Goal: Find specific page/section: Find specific page/section

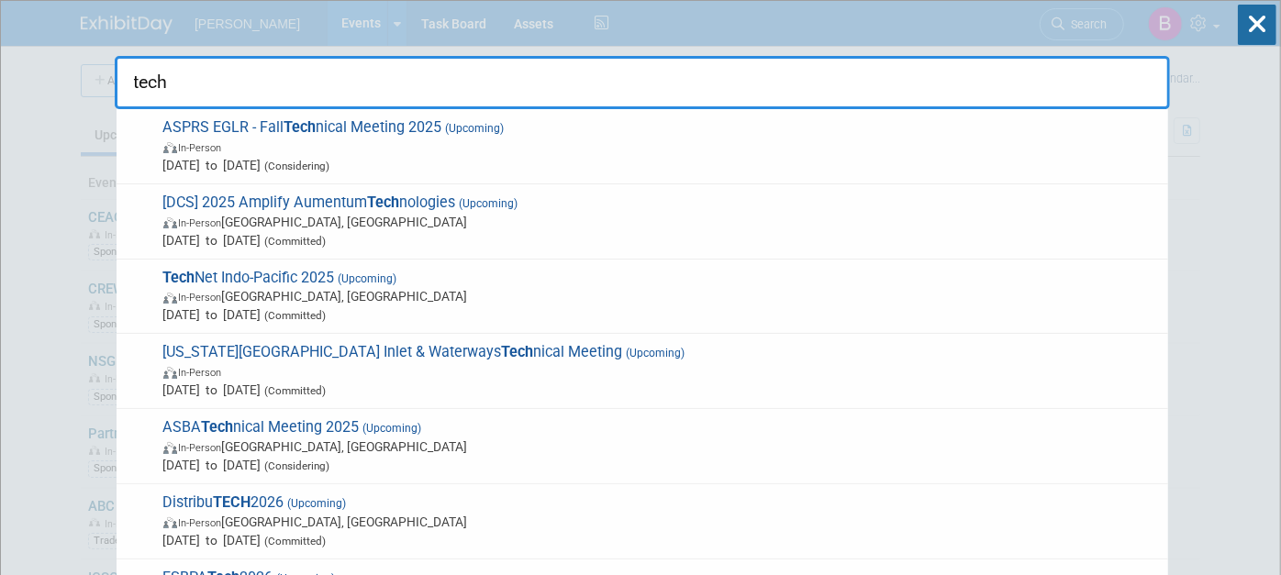
type input "techn"
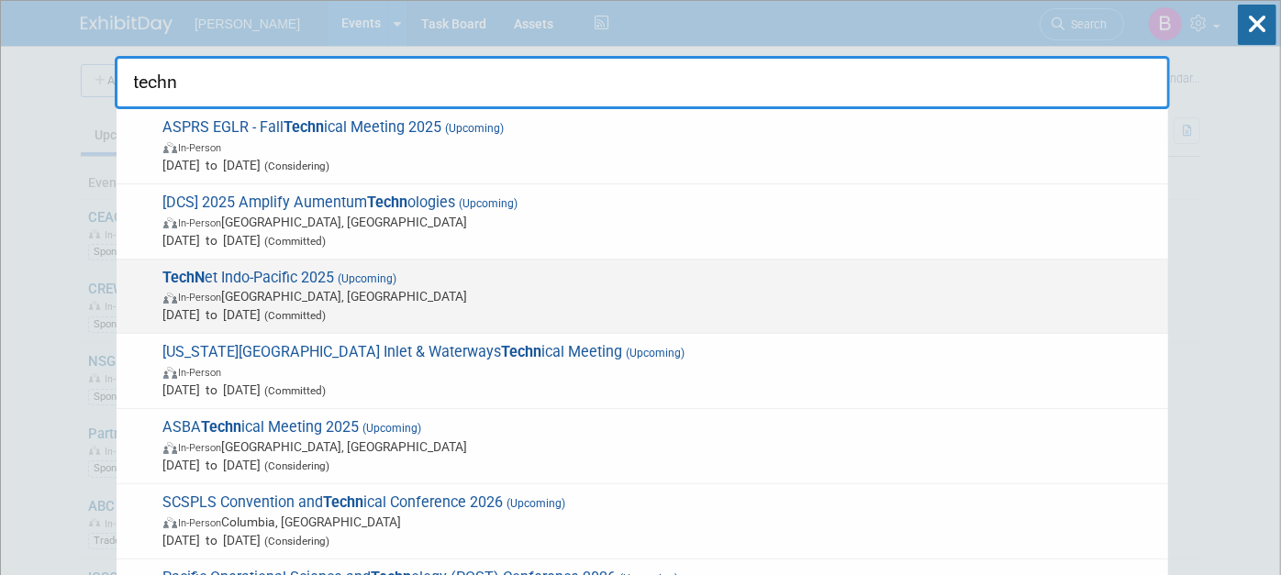
click at [627, 298] on span "In-Person [GEOGRAPHIC_DATA], [GEOGRAPHIC_DATA]" at bounding box center [661, 296] width 996 height 18
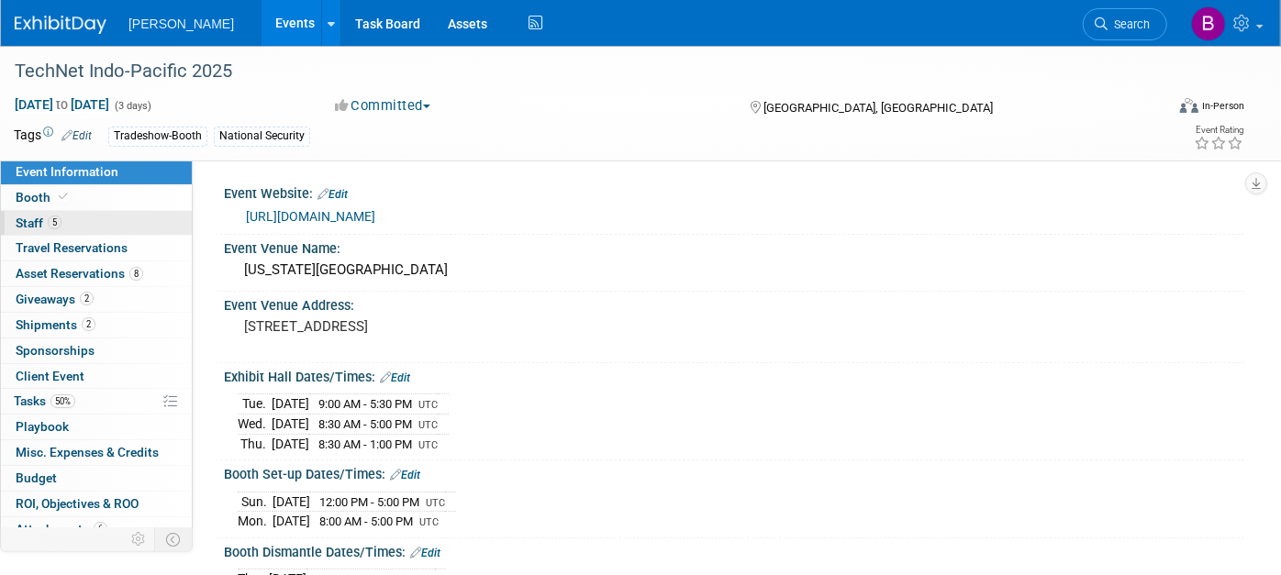
click at [100, 219] on link "5 Staff 5" at bounding box center [96, 223] width 191 height 25
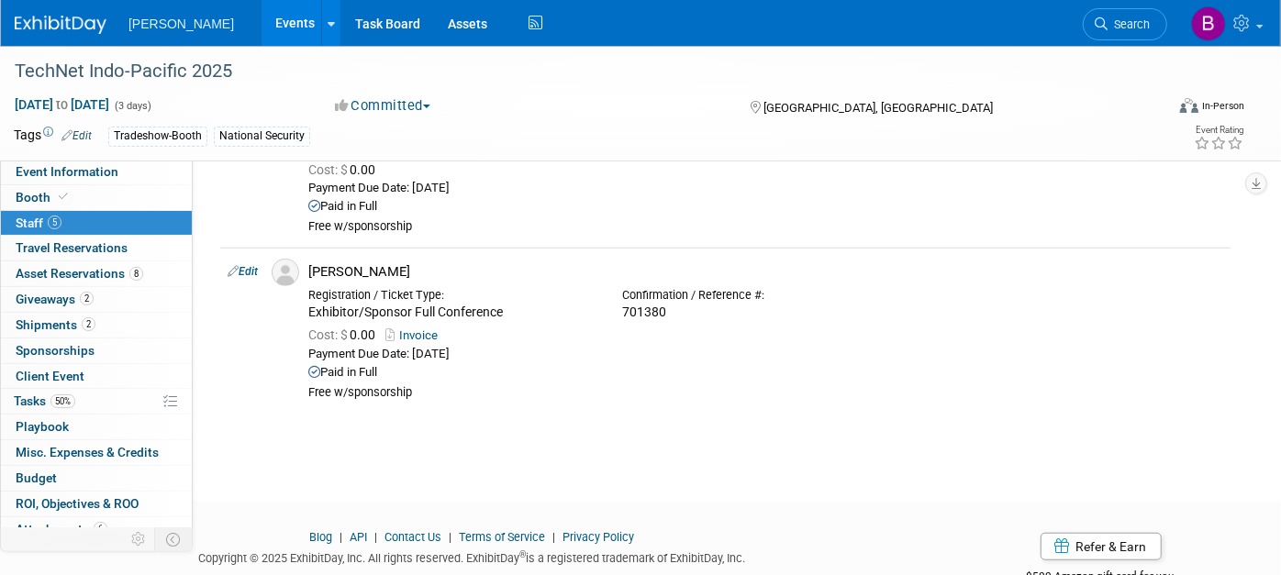
scroll to position [693, 0]
